Goal: Check status

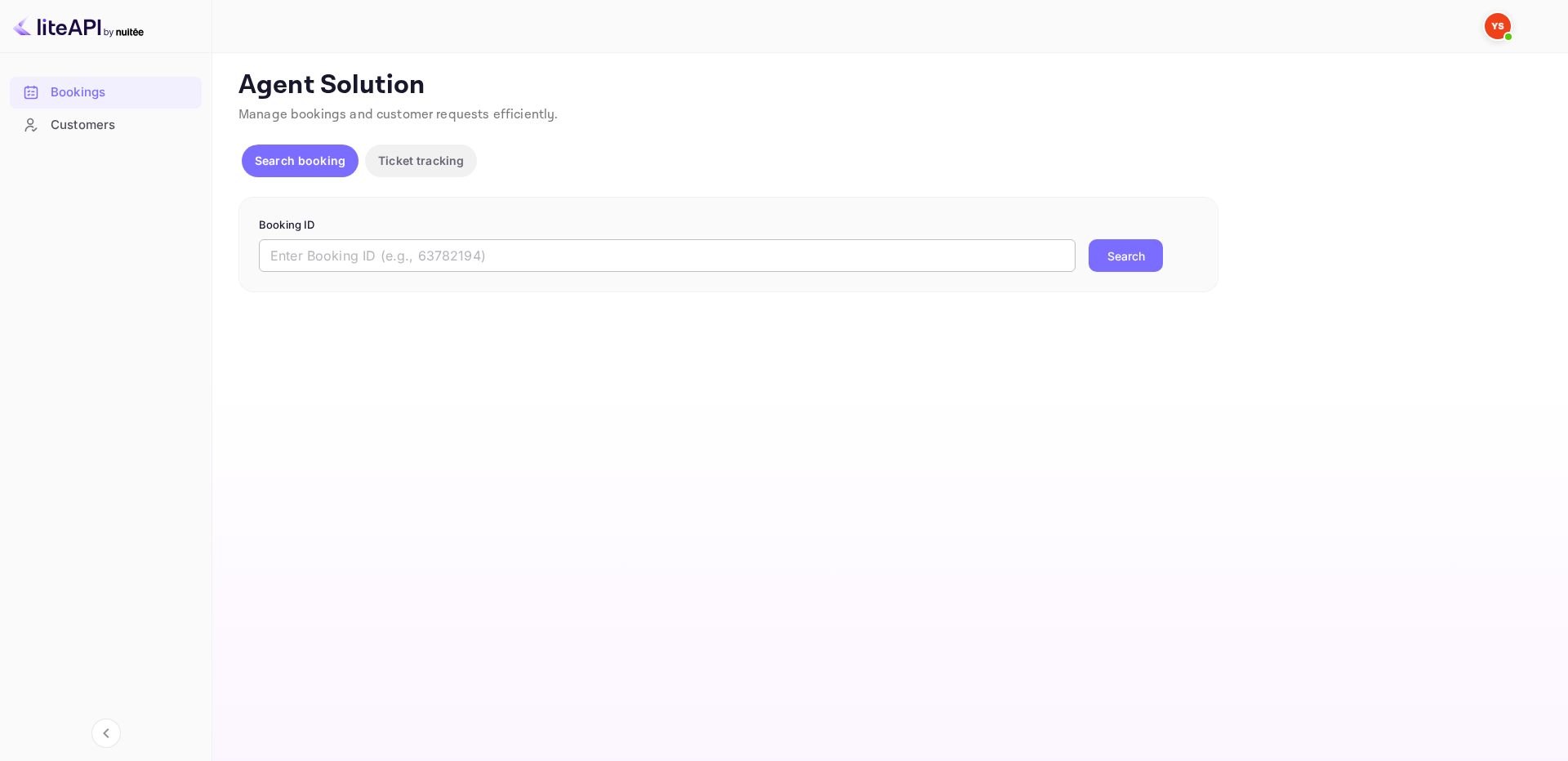
drag, startPoint x: 673, startPoint y: 266, endPoint x: 707, endPoint y: 263, distance: 34.1
click at [676, 262] on input "text" at bounding box center [667, 256] width 816 height 33
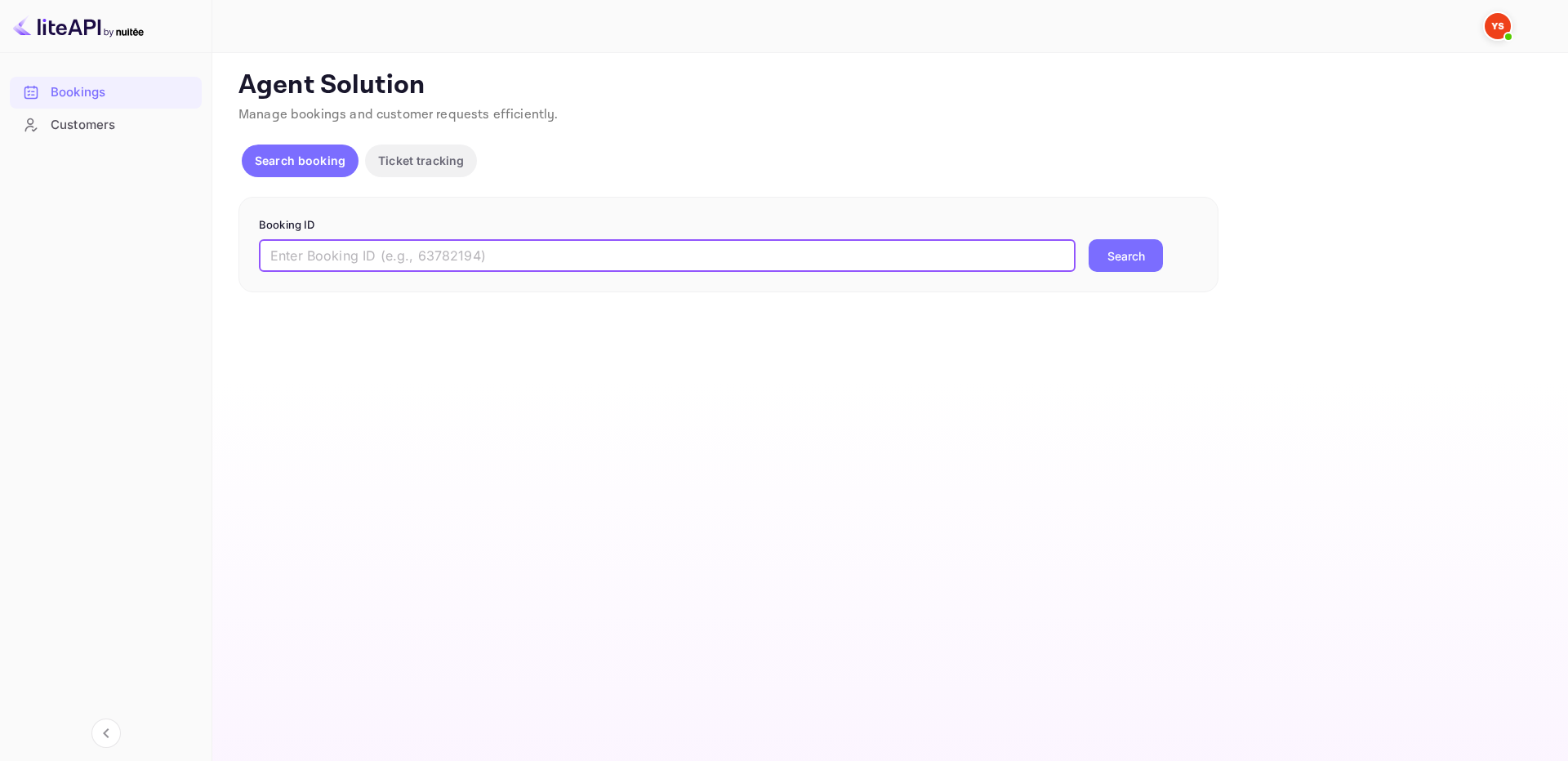
paste input "9262541"
click at [1128, 254] on button "Search" at bounding box center [1125, 256] width 75 height 33
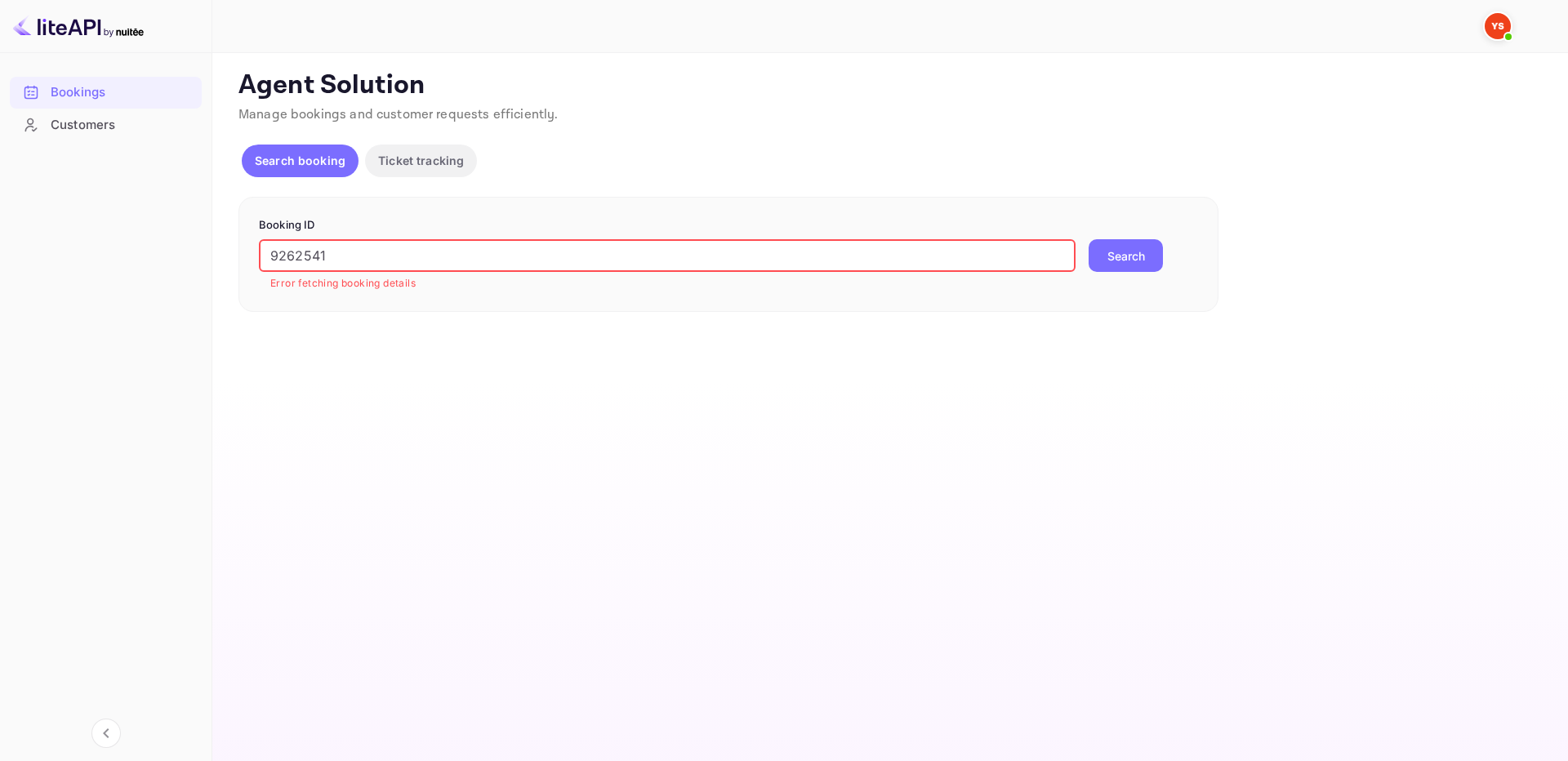
drag, startPoint x: 274, startPoint y: 256, endPoint x: 112, endPoint y: 249, distance: 162.2
click at [112, 249] on div "Bookings Customers Now you can check your travel website directly from the link…" at bounding box center [784, 380] width 1568 height 761
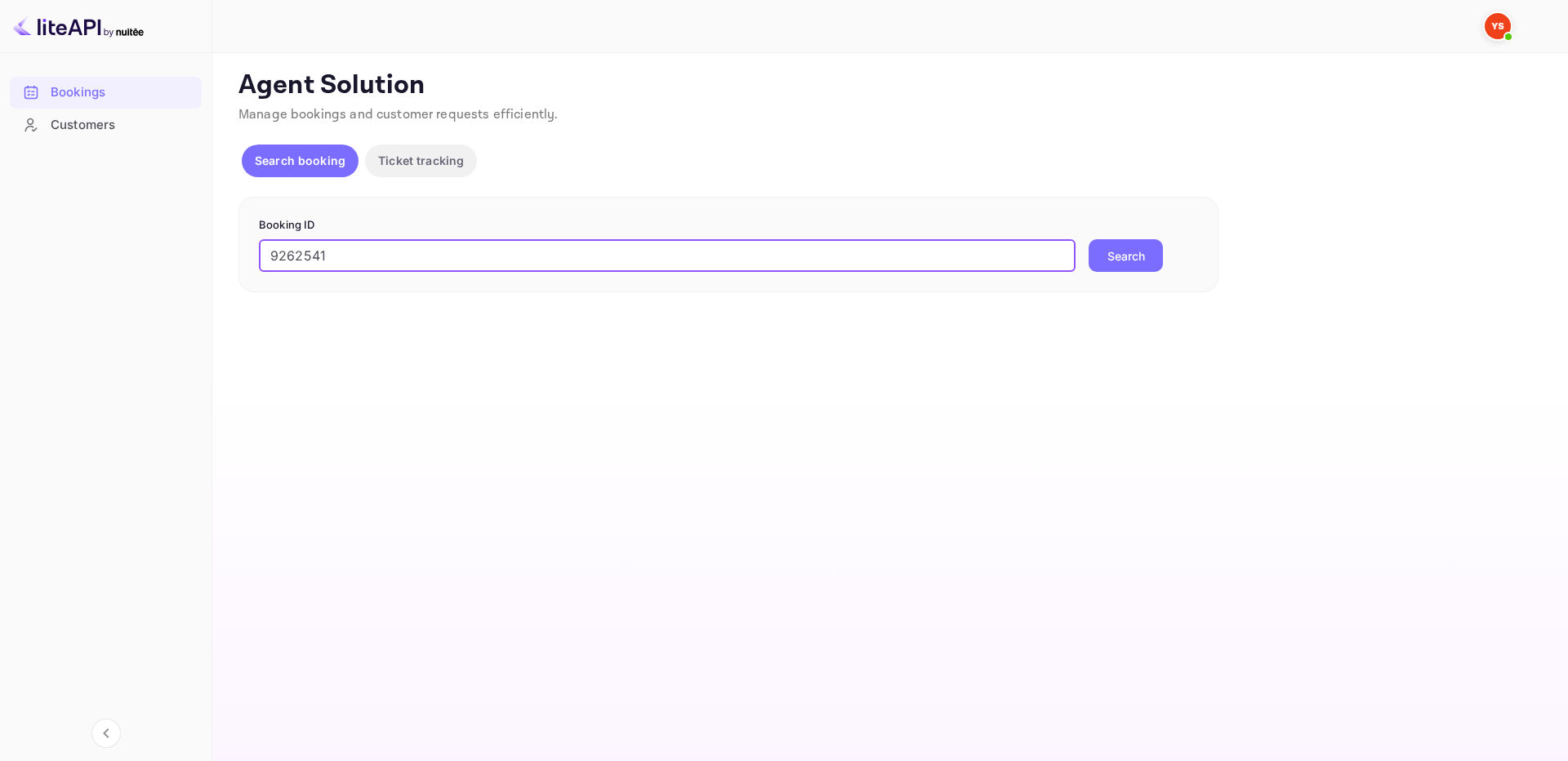
type input "9262541"
click at [1088, 239] on button "Search" at bounding box center [1125, 256] width 75 height 33
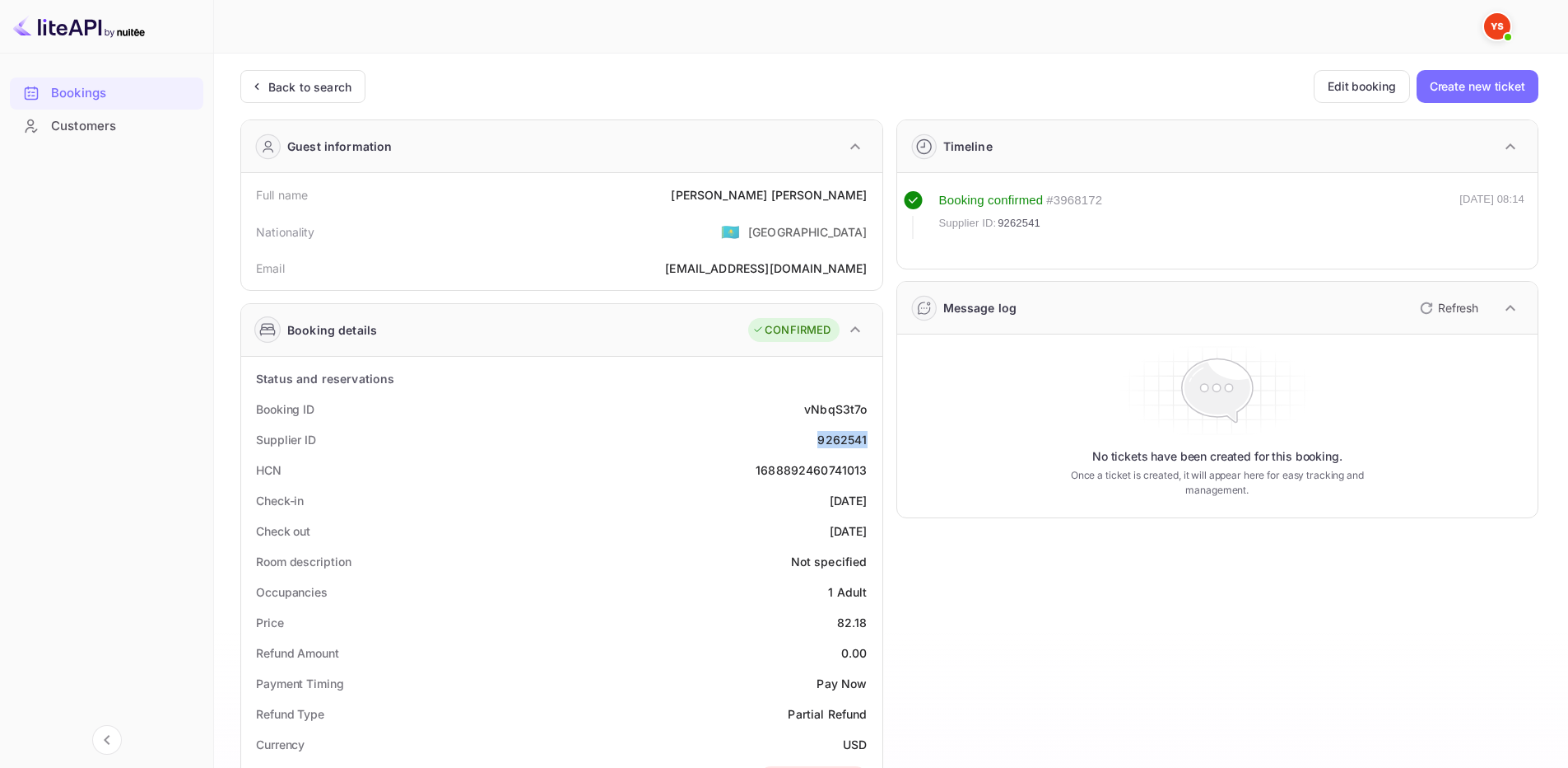
drag, startPoint x: 818, startPoint y: 440, endPoint x: 871, endPoint y: 435, distance: 53.2
click at [871, 435] on div "Supplier ID 9262541" at bounding box center [562, 439] width 628 height 30
copy div "9262541"
drag, startPoint x: 769, startPoint y: 190, endPoint x: 878, endPoint y: 197, distance: 109.2
click at [878, 197] on div "Full name [PERSON_NAME] Nationality 🇰🇿 [DEMOGRAPHIC_DATA] Email [EMAIL_ADDRESS]…" at bounding box center [562, 231] width 641 height 117
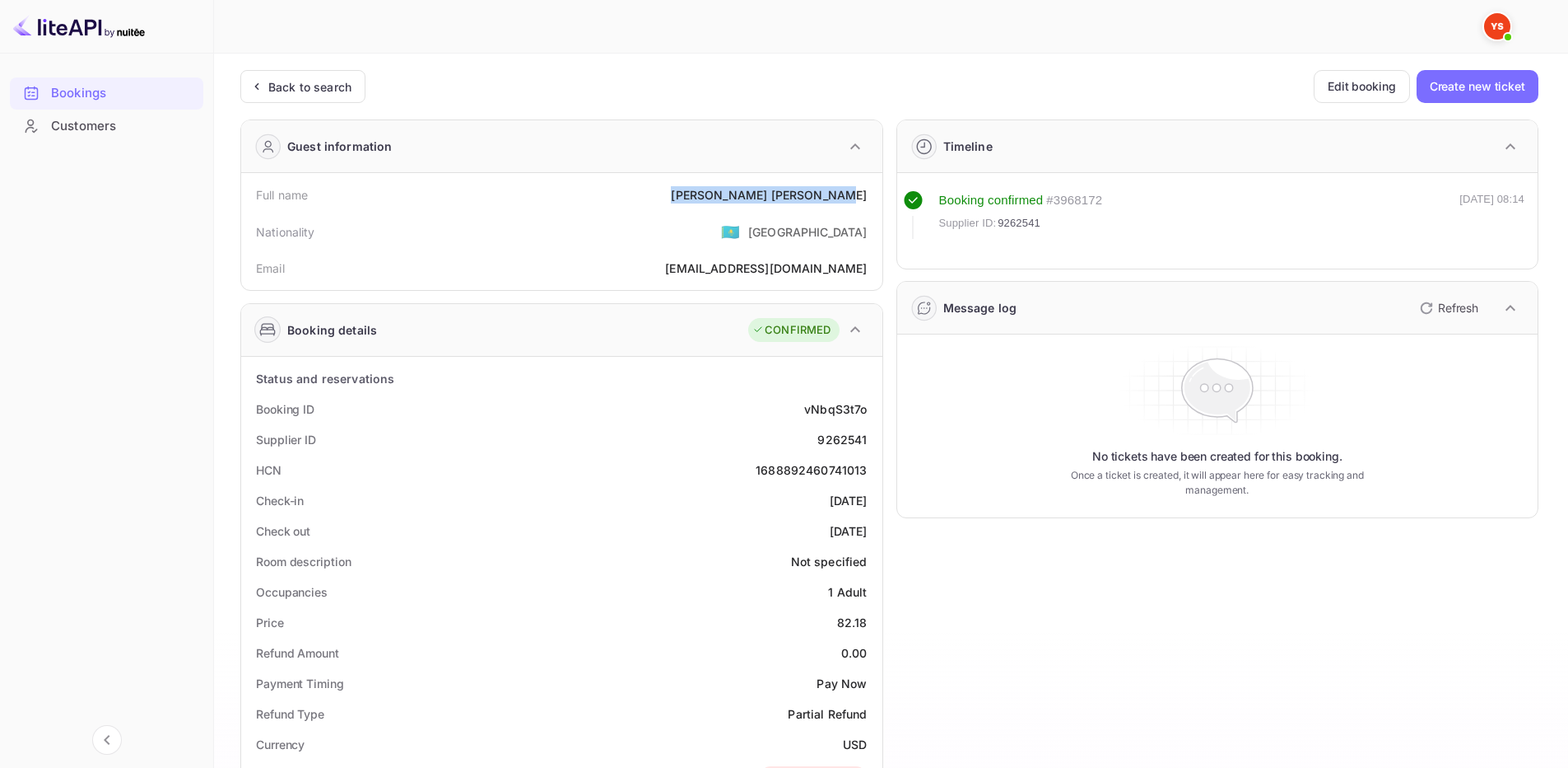
copy div "[PERSON_NAME]"
drag, startPoint x: 841, startPoint y: 626, endPoint x: 873, endPoint y: 623, distance: 32.1
click at [873, 623] on div "Price 82.18" at bounding box center [562, 622] width 628 height 30
copy div "82.18"
